Goal: Navigation & Orientation: Find specific page/section

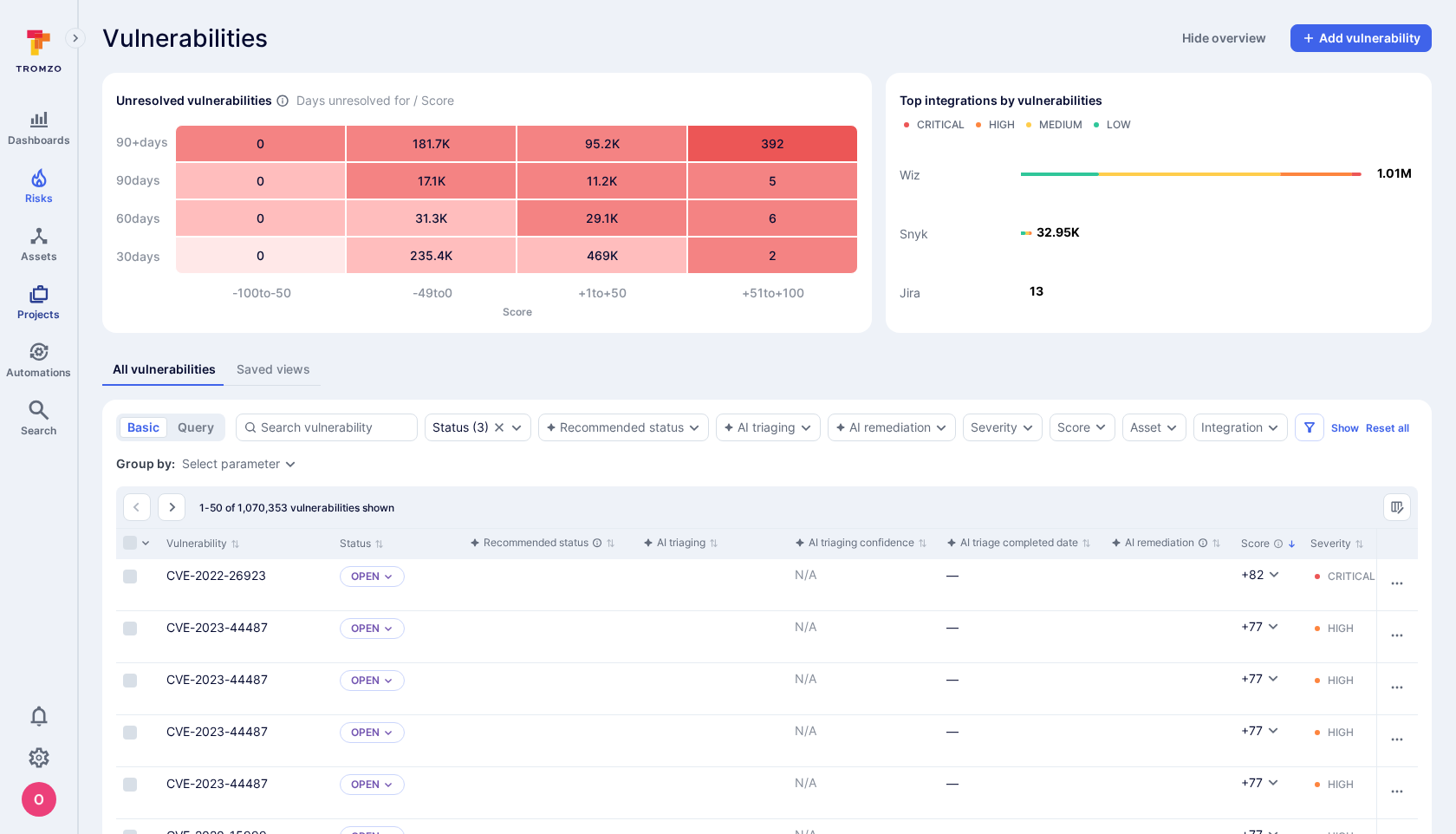
click at [37, 303] on link "Projects" at bounding box center [38, 301] width 77 height 51
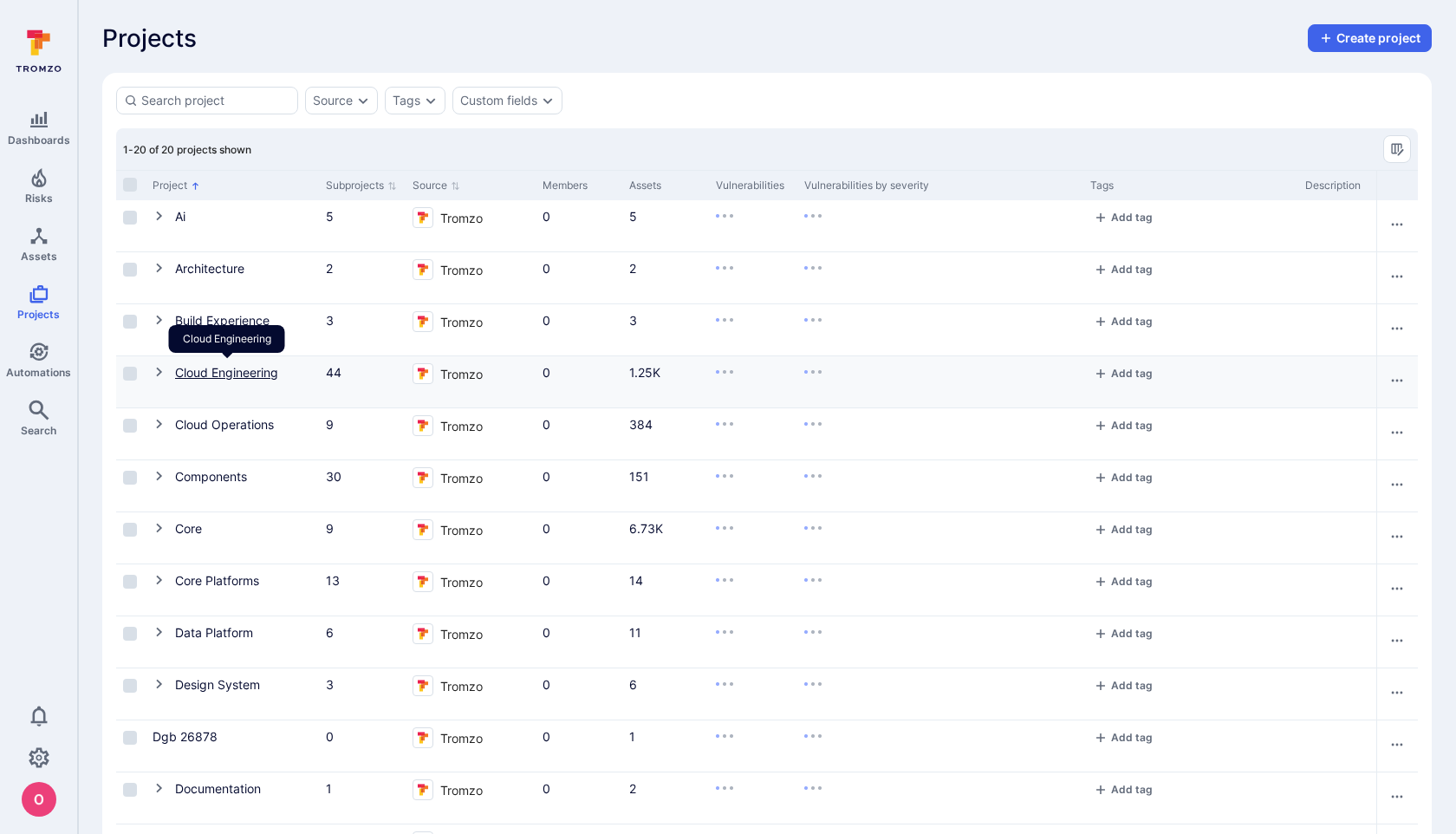
click at [231, 375] on link "Cloud Engineering" at bounding box center [227, 372] width 104 height 14
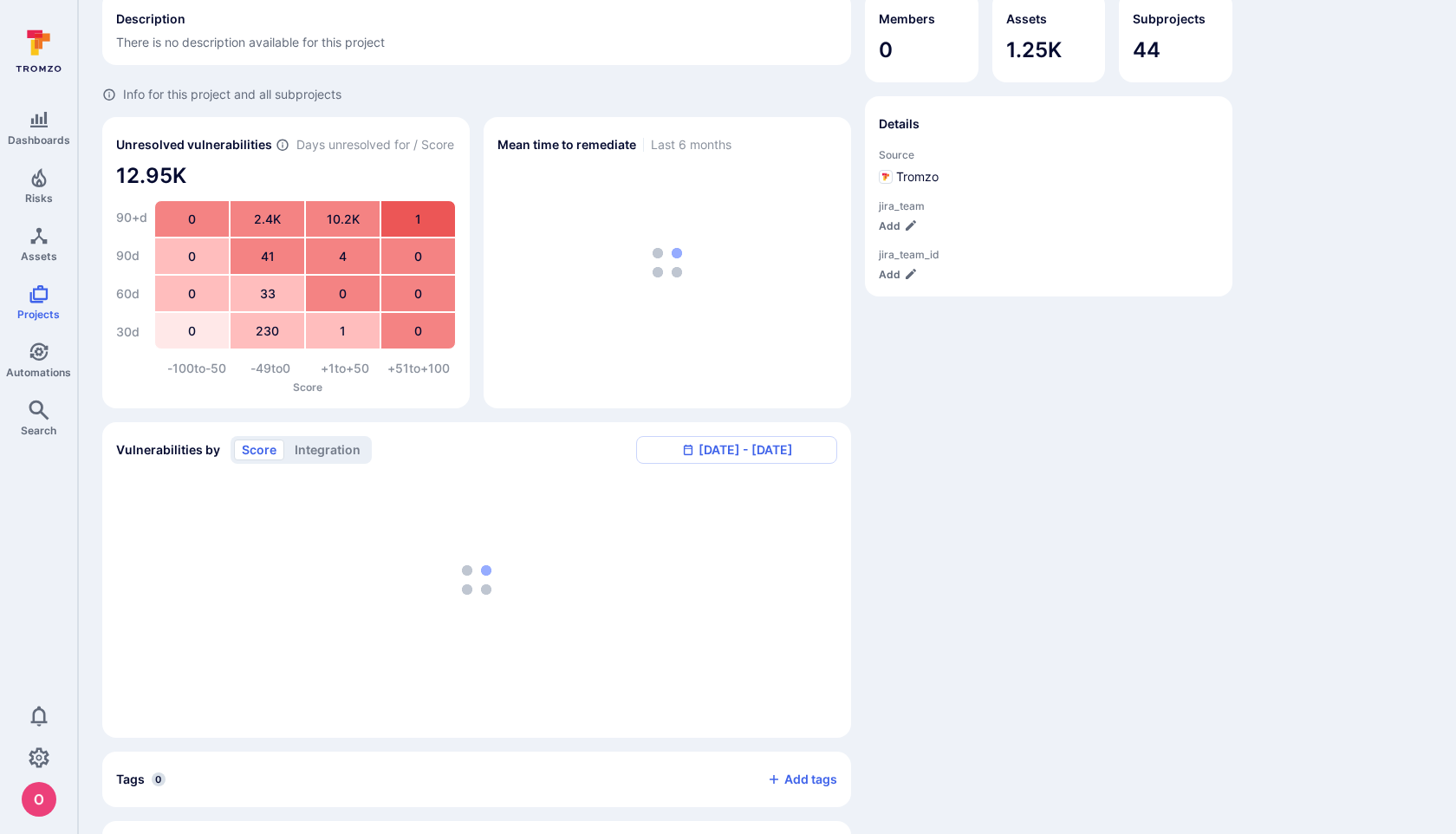
scroll to position [118, 0]
